Goal: Transaction & Acquisition: Purchase product/service

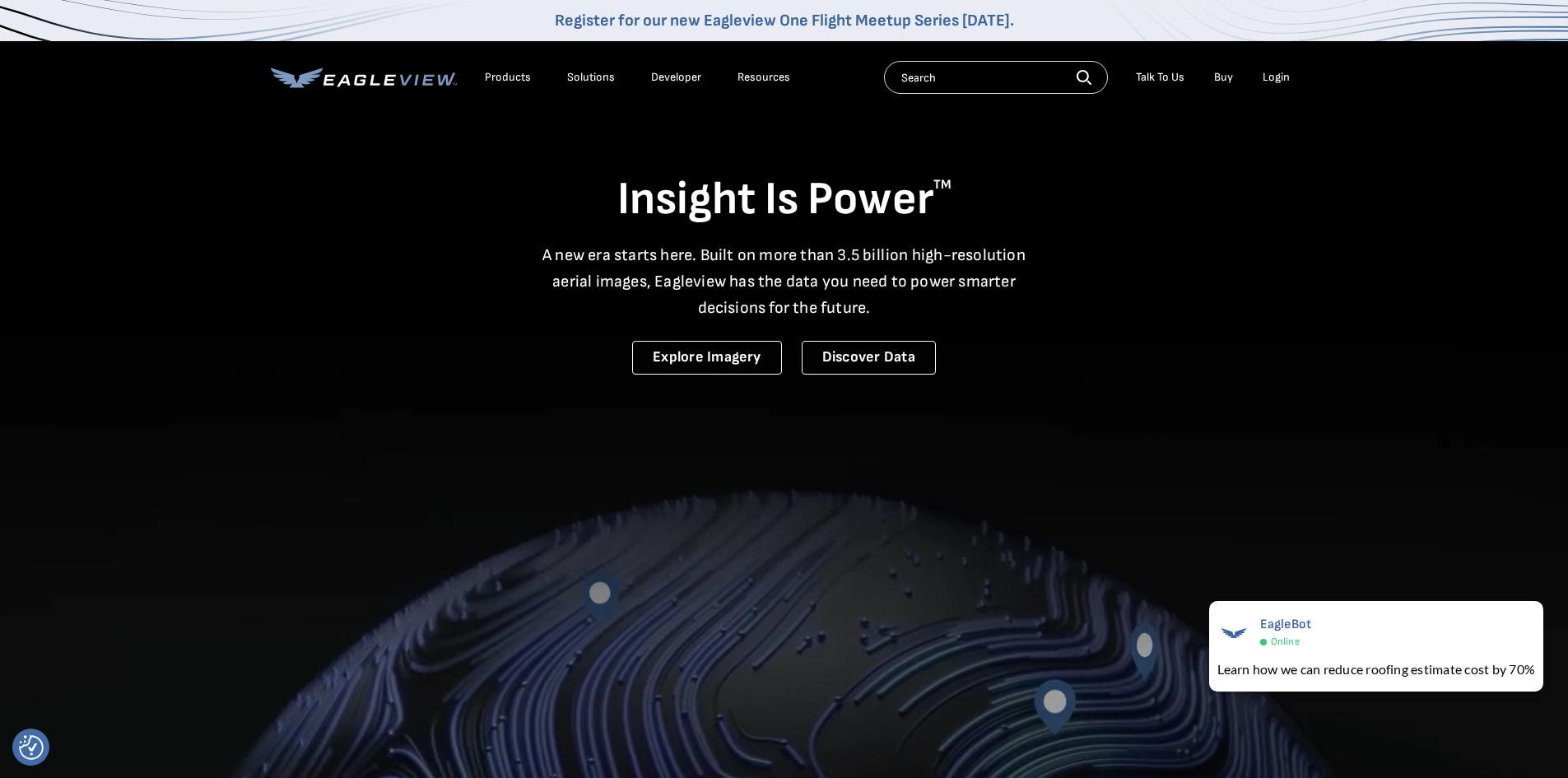
click at [1269, 71] on div "Login" at bounding box center [1276, 77] width 27 height 14
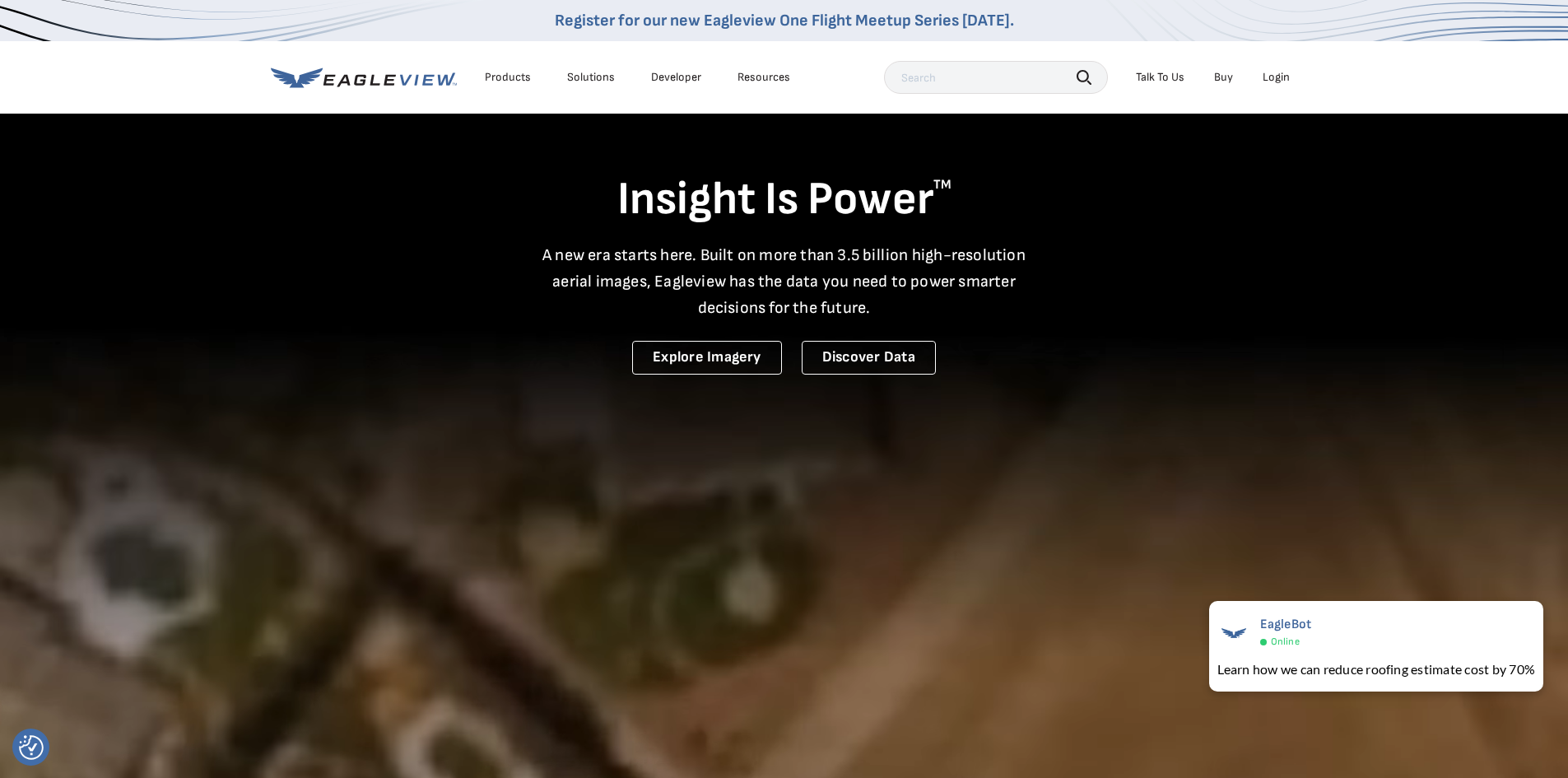
click at [1270, 78] on div "Login" at bounding box center [1276, 77] width 27 height 14
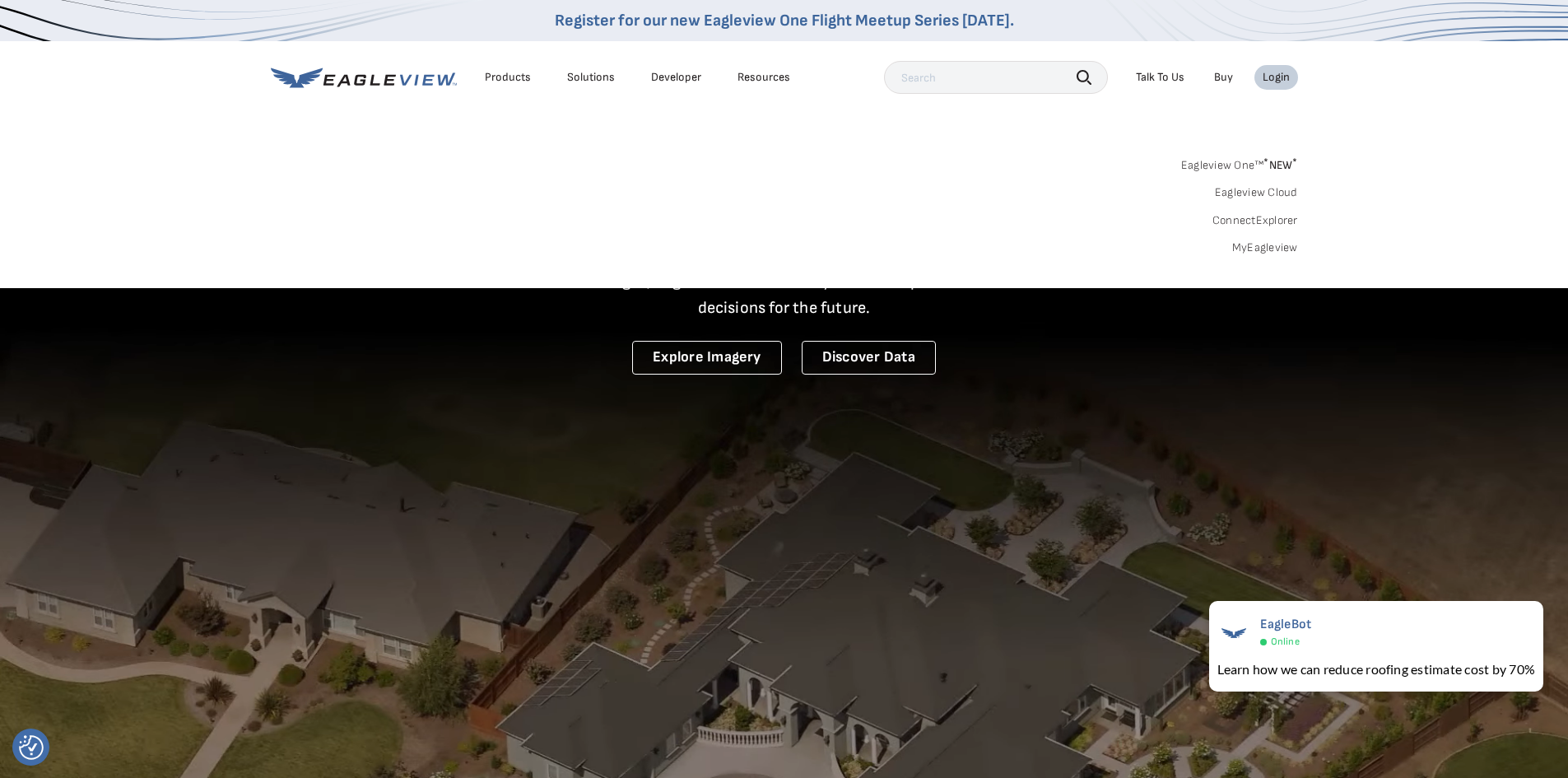
click at [1285, 243] on link "MyEagleview" at bounding box center [1265, 247] width 66 height 14
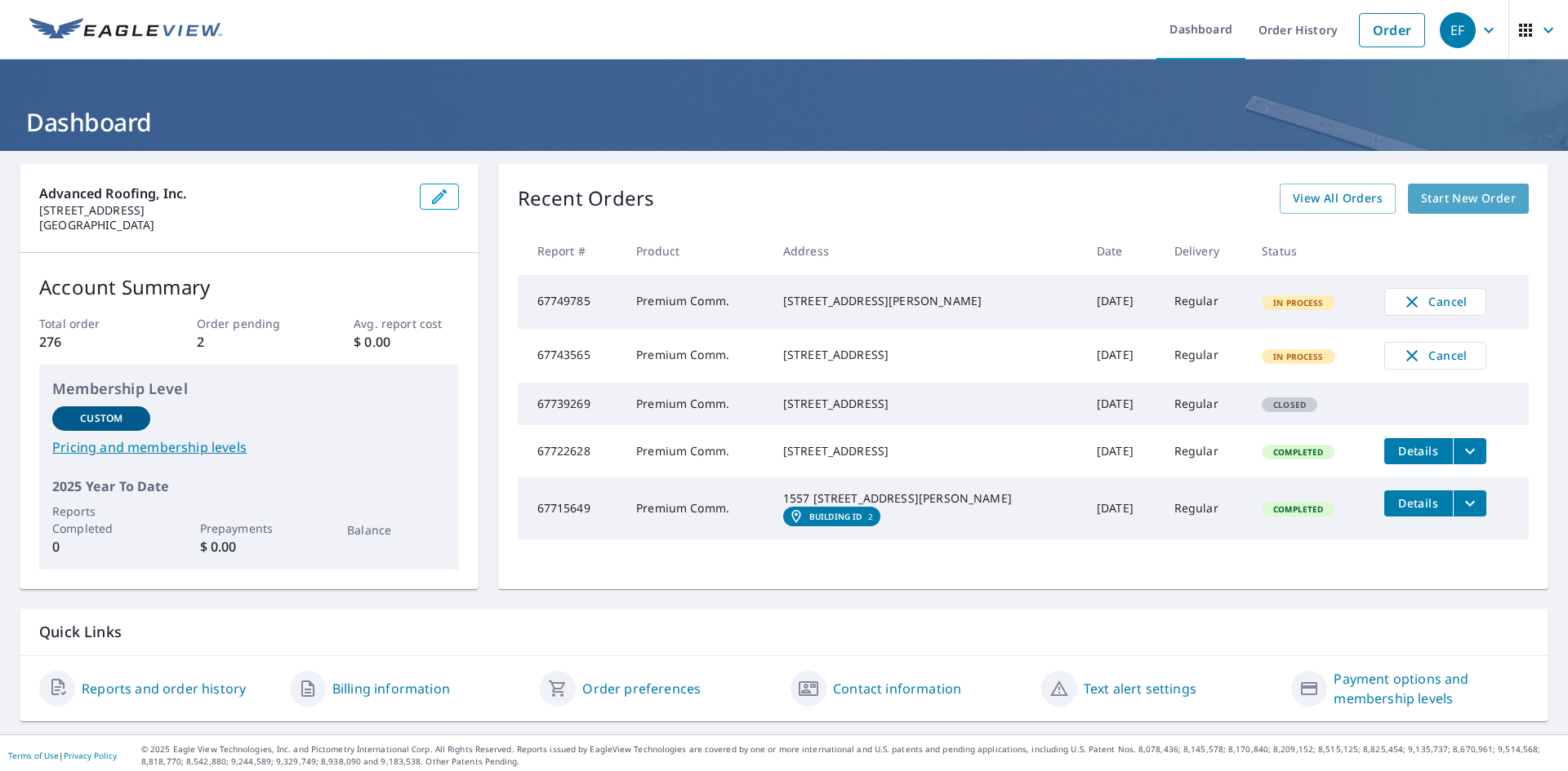
click at [1452, 201] on span "Start New Order" at bounding box center [1468, 198] width 95 height 20
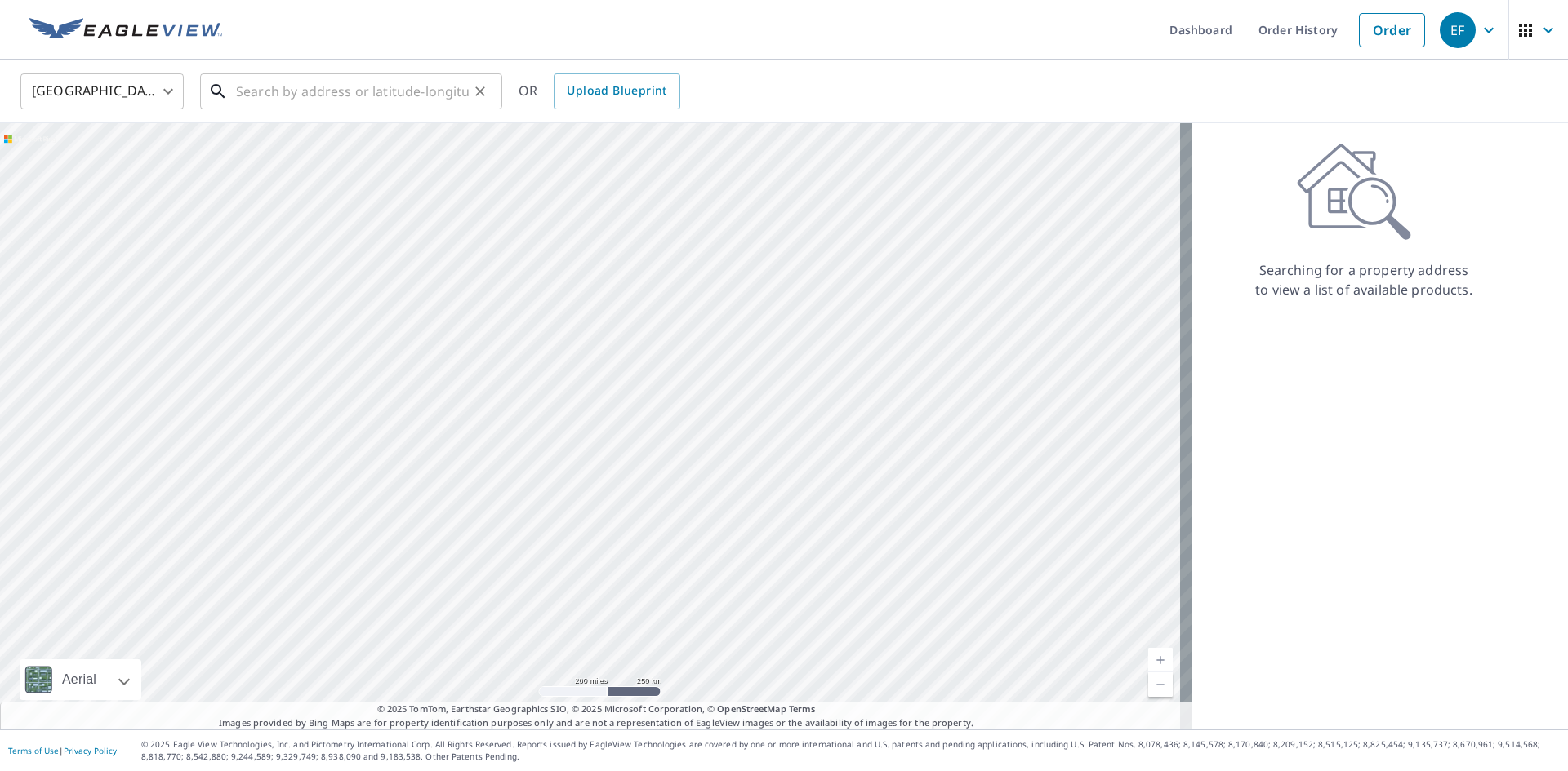
click at [308, 106] on input "text" at bounding box center [352, 92] width 233 height 45
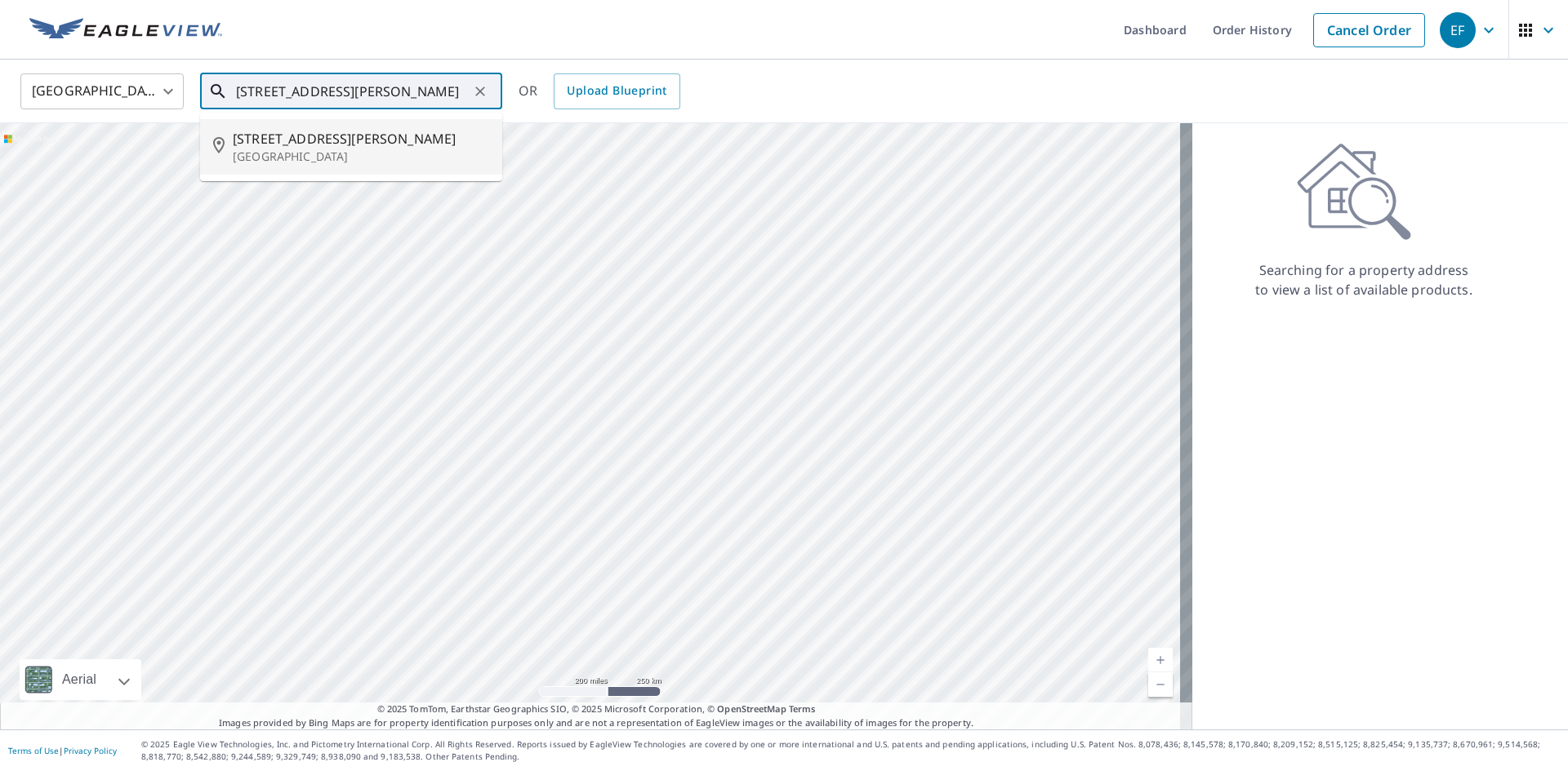
click at [290, 141] on span "[STREET_ADDRESS][PERSON_NAME]" at bounding box center [361, 138] width 257 height 19
type input "[STREET_ADDRESS][PERSON_NAME][PERSON_NAME]"
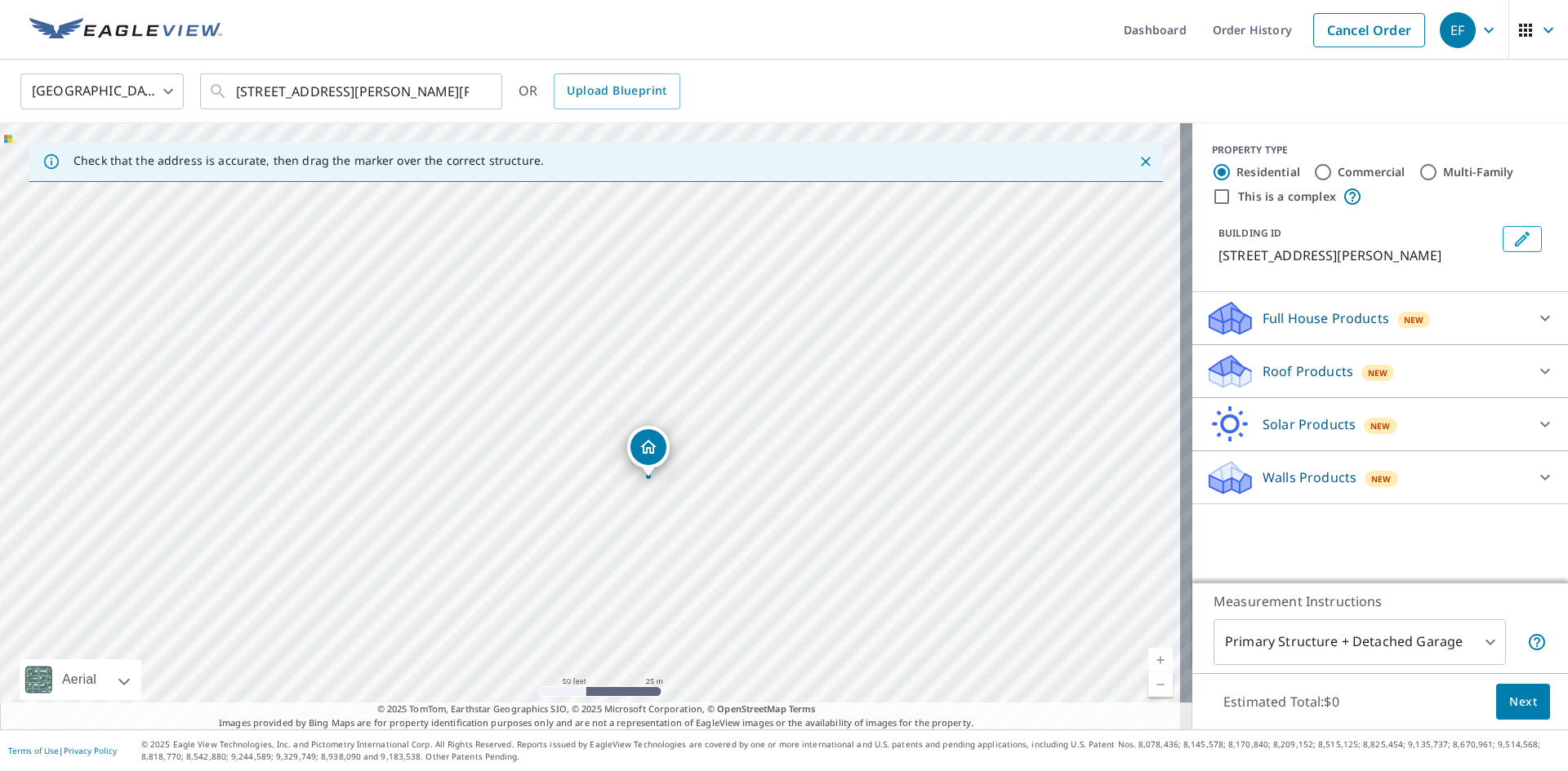
drag, startPoint x: 487, startPoint y: 415, endPoint x: 545, endPoint y: 467, distance: 77.9
click at [545, 467] on div "[STREET_ADDRESS][PERSON_NAME][PERSON_NAME]" at bounding box center [596, 426] width 1192 height 606
drag, startPoint x: 641, startPoint y: 446, endPoint x: 598, endPoint y: 412, distance: 54.8
click at [1313, 171] on input "Commercial" at bounding box center [1322, 172] width 19 height 19
radio input "true"
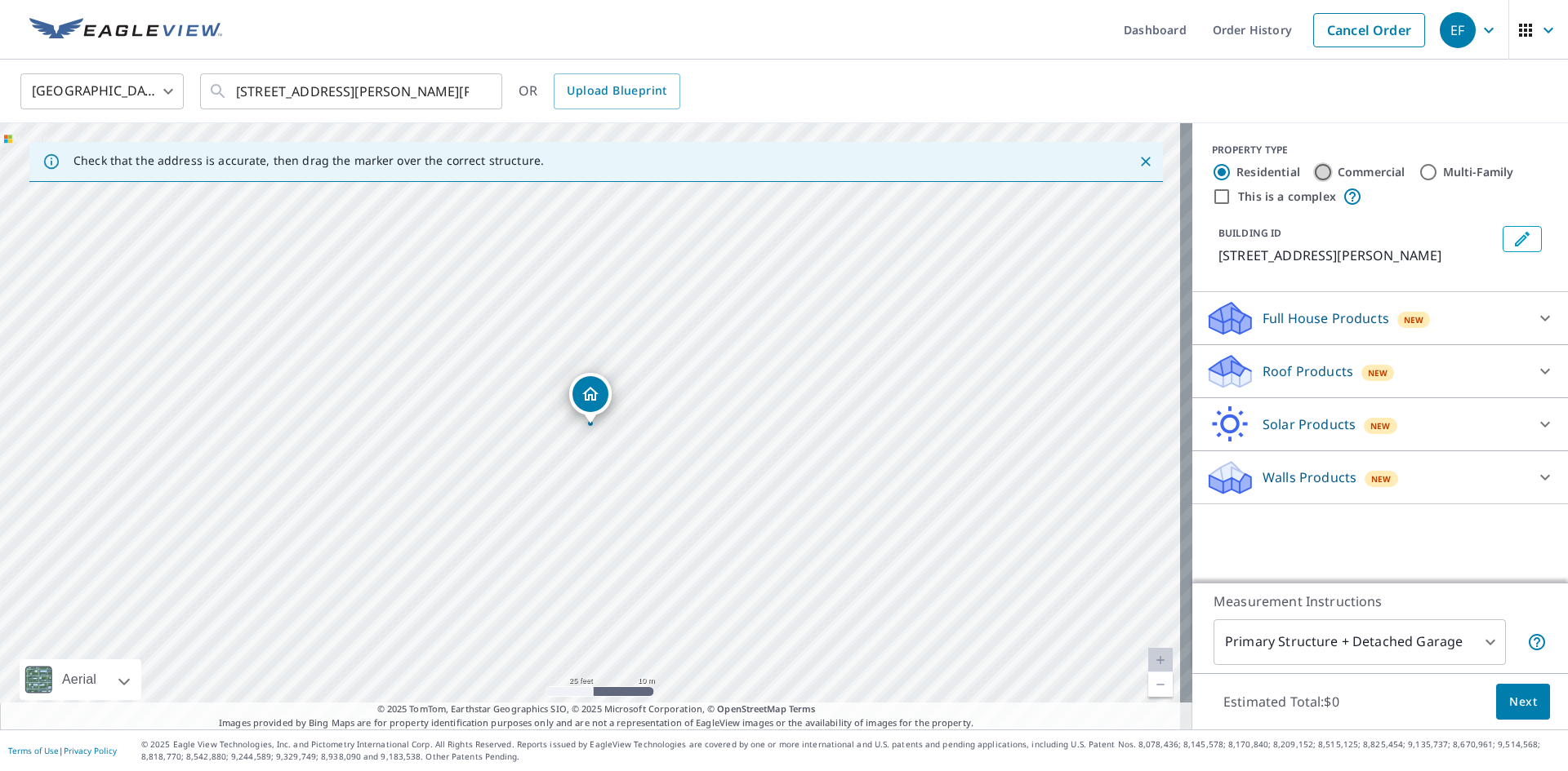
type input "4"
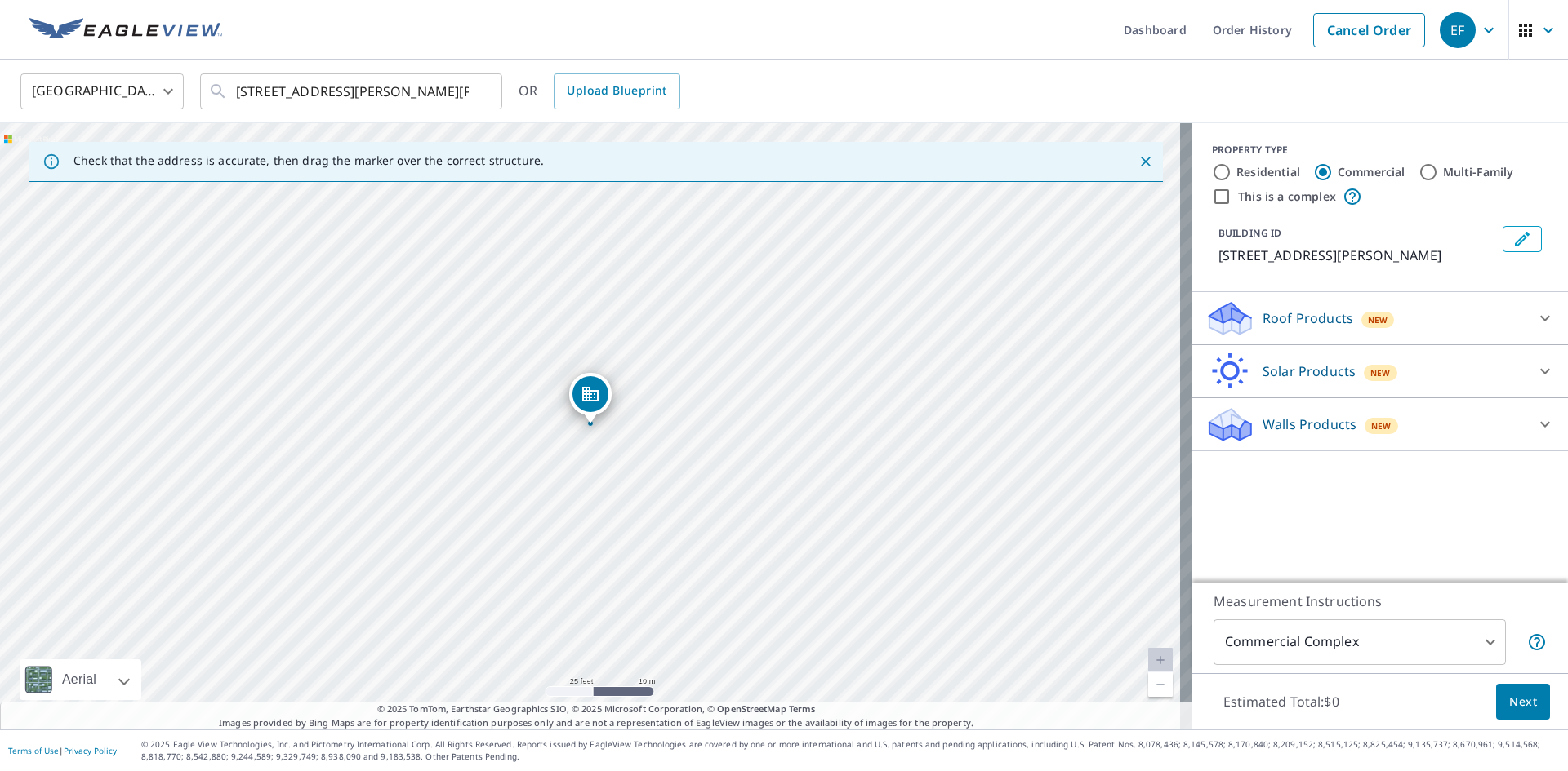
click at [1535, 314] on icon at bounding box center [1544, 318] width 19 height 19
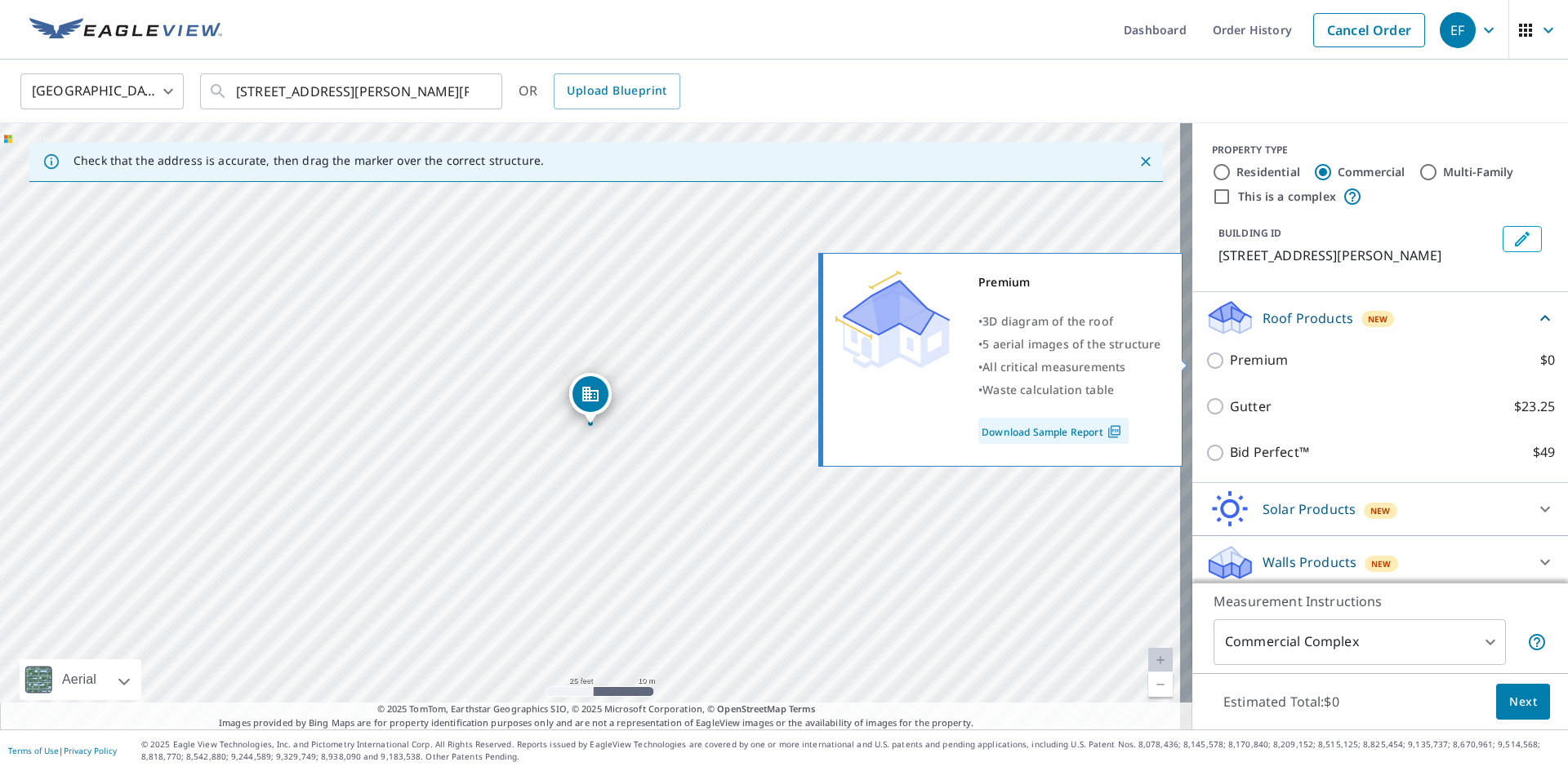
click at [1205, 358] on input "Premium $0" at bounding box center [1217, 360] width 24 height 19
checkbox input "true"
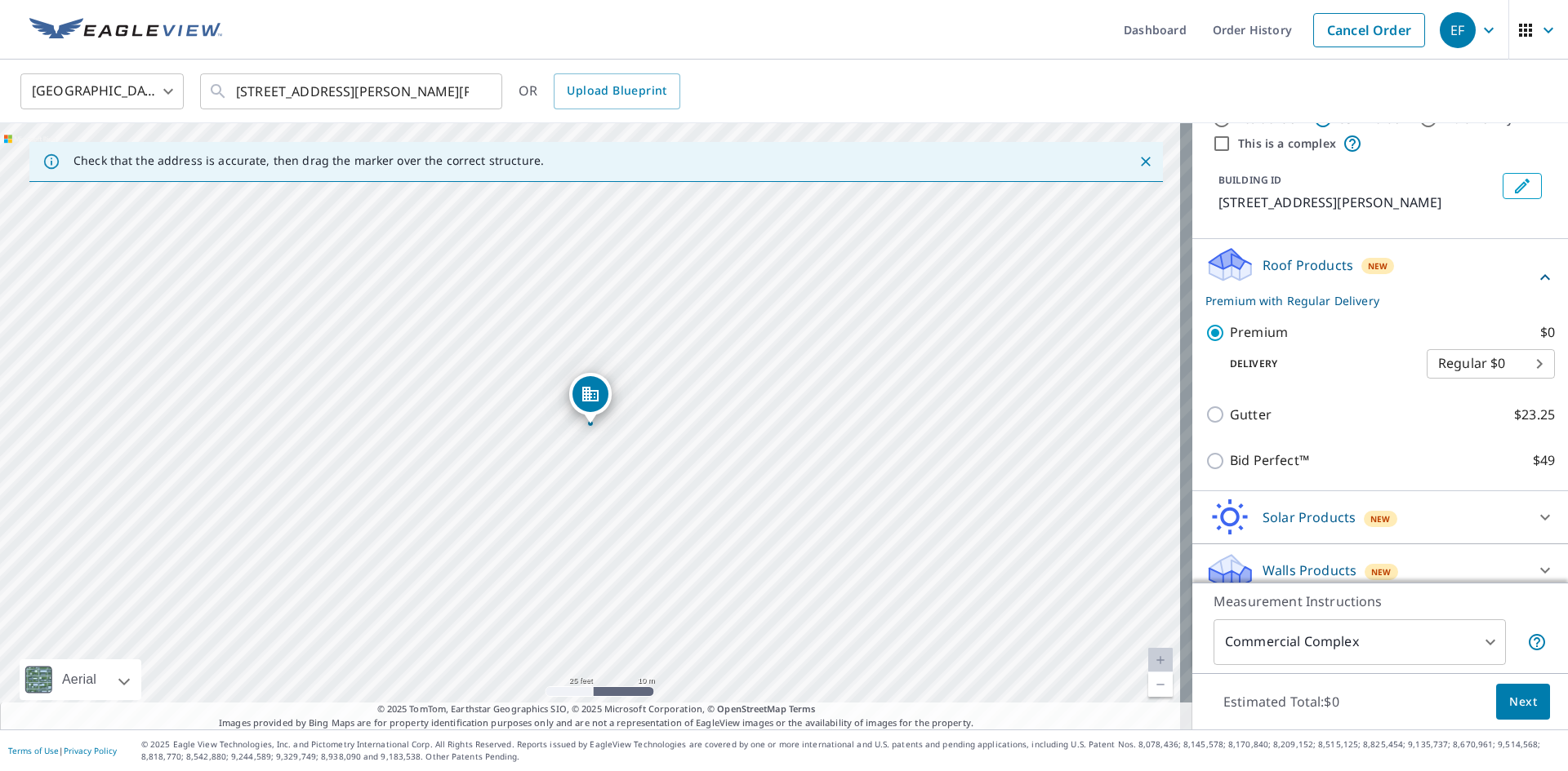
scroll to position [68, 0]
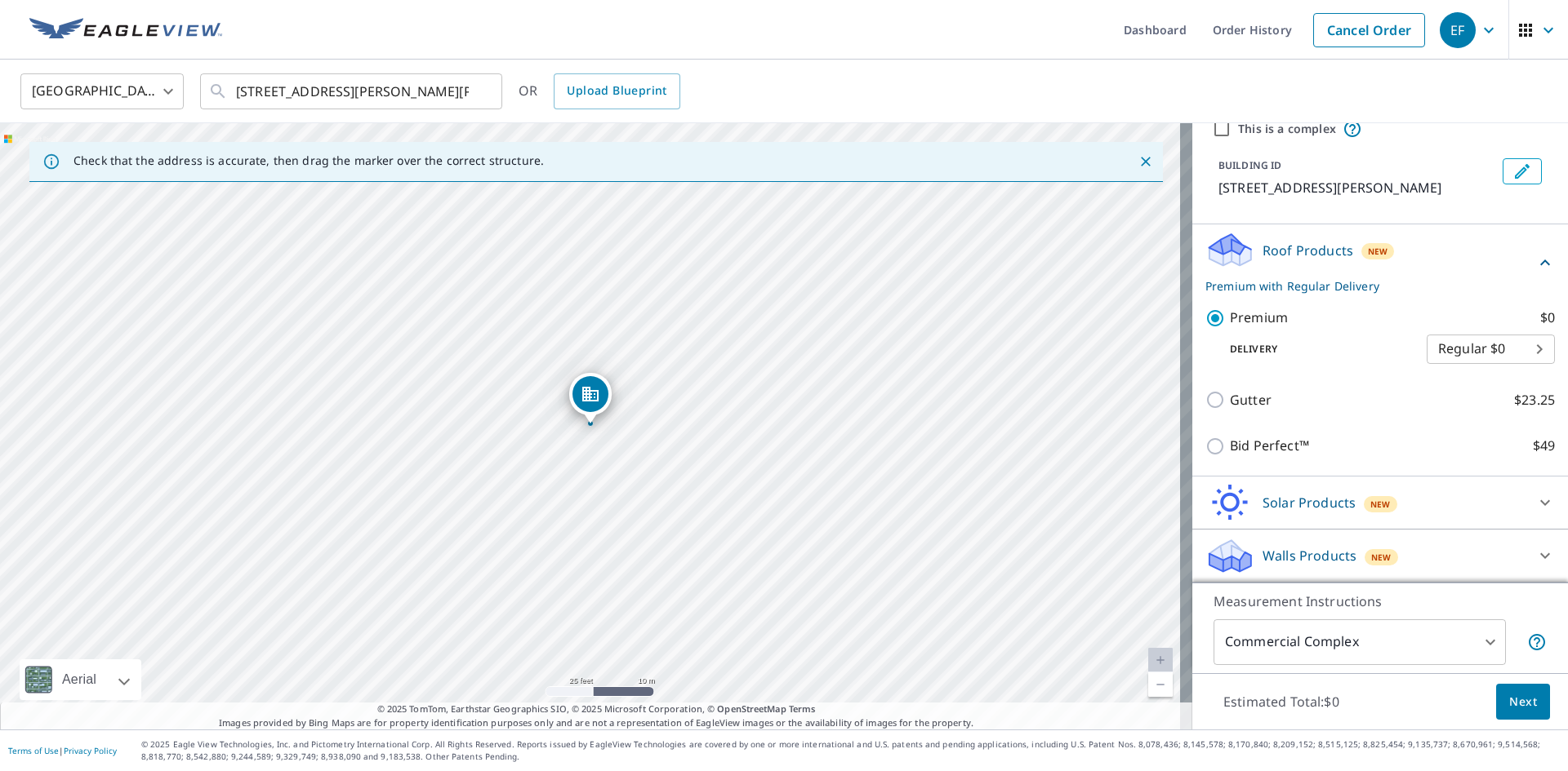
click at [1509, 699] on span "Next" at bounding box center [1523, 702] width 28 height 20
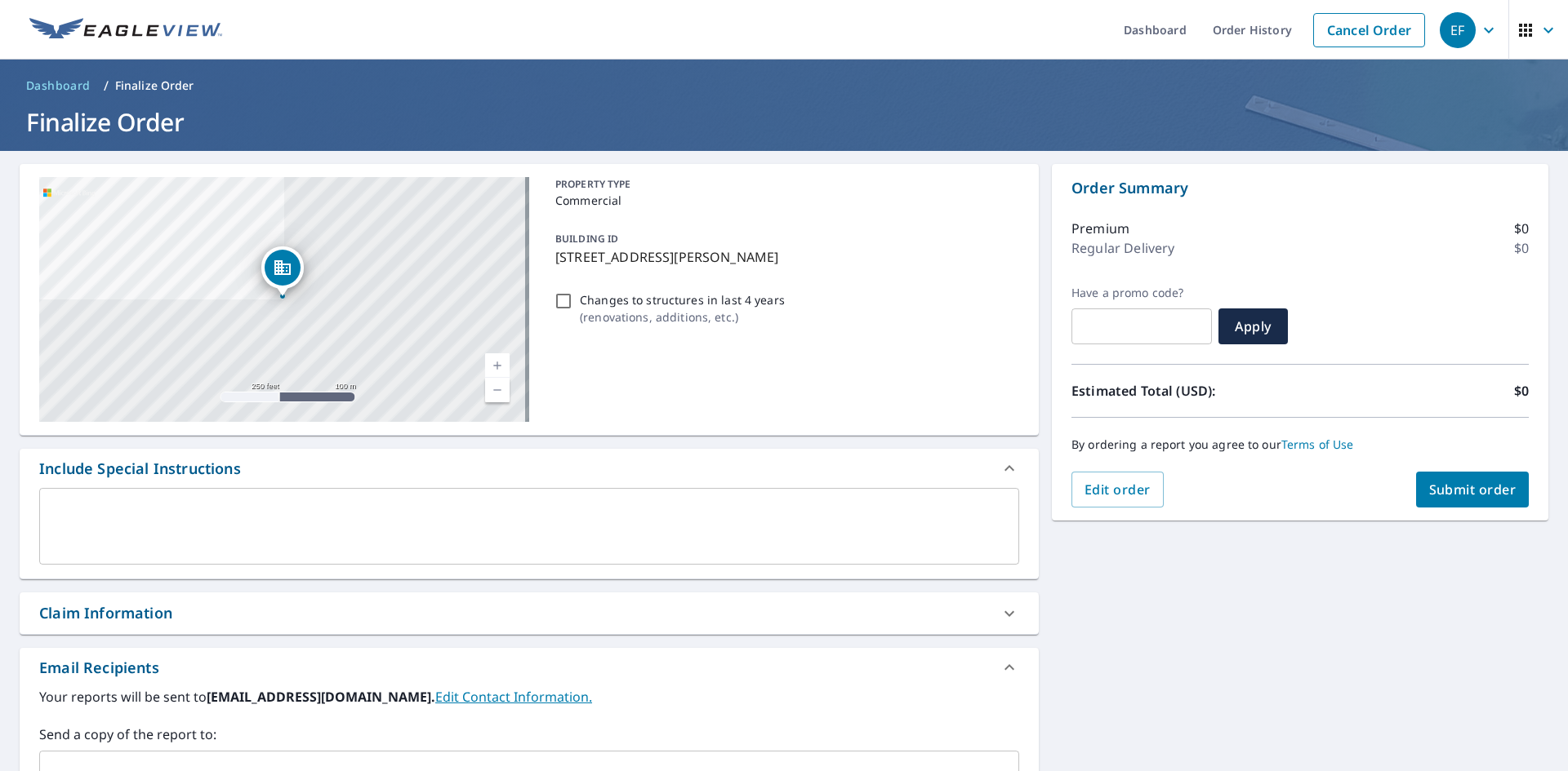
click at [999, 610] on icon at bounding box center [1009, 613] width 19 height 19
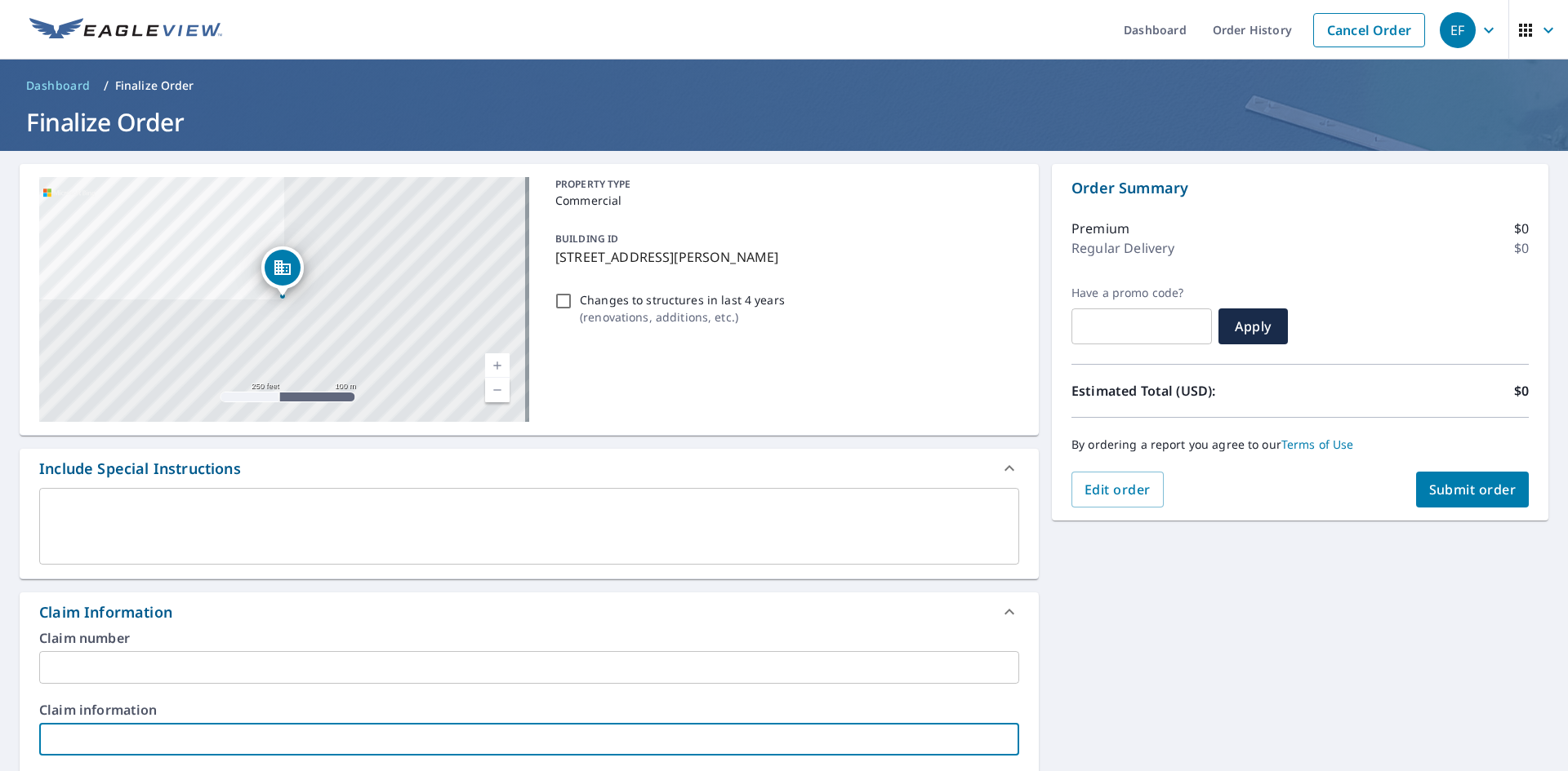
click at [140, 750] on input "text" at bounding box center [529, 739] width 980 height 33
type input "[PERSON_NAME] liquors and wine"
